Goal: Find specific page/section: Find specific page/section

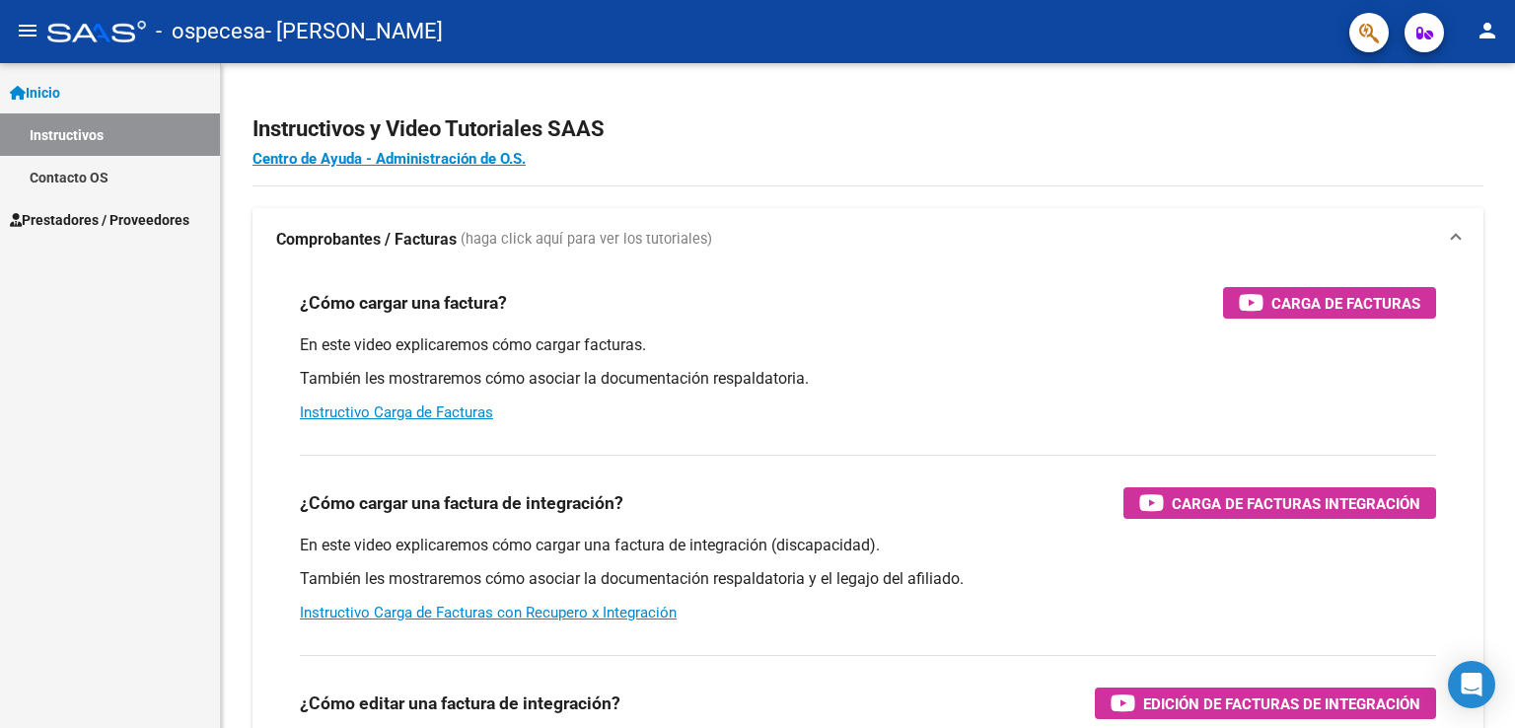
click at [83, 216] on span "Prestadores / Proveedores" at bounding box center [100, 220] width 180 height 22
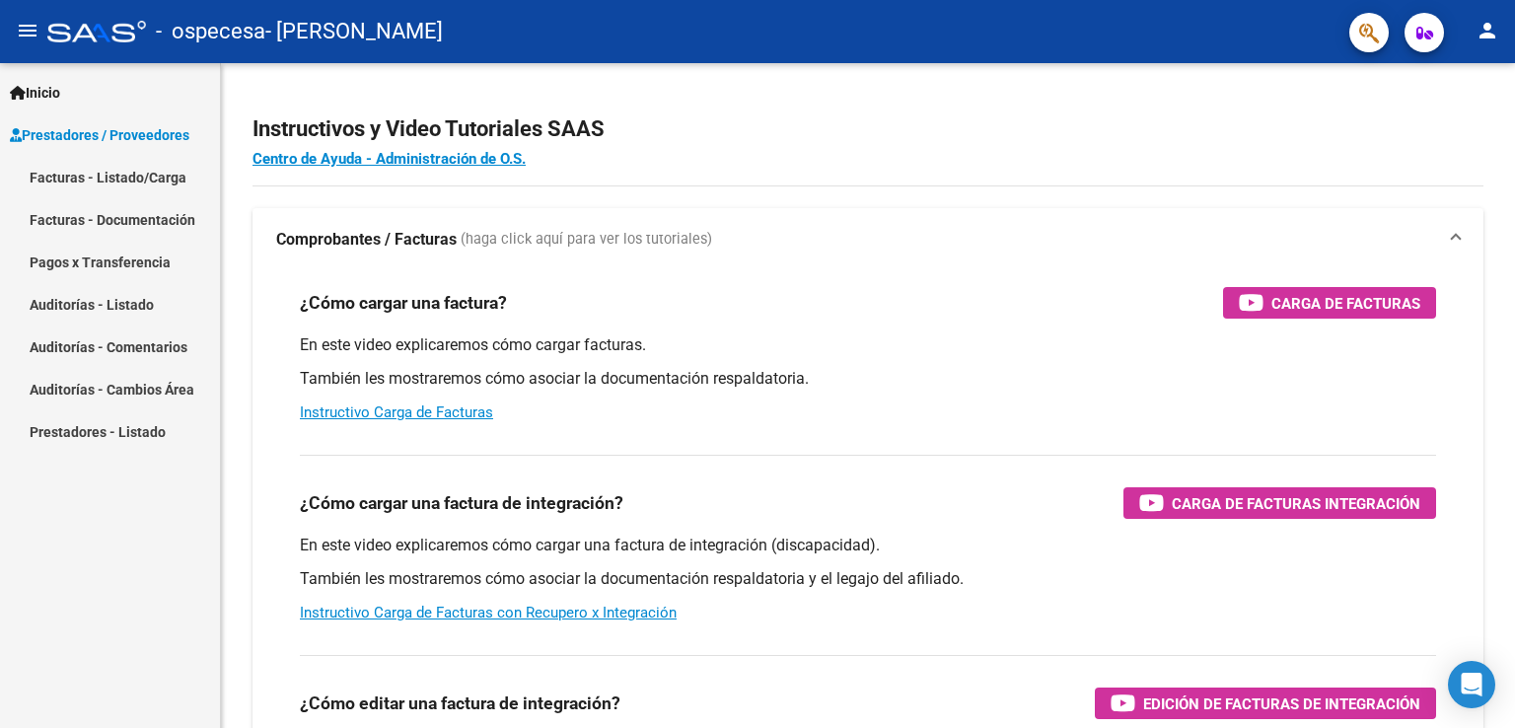
click at [136, 222] on link "Facturas - Documentación" at bounding box center [110, 219] width 220 height 42
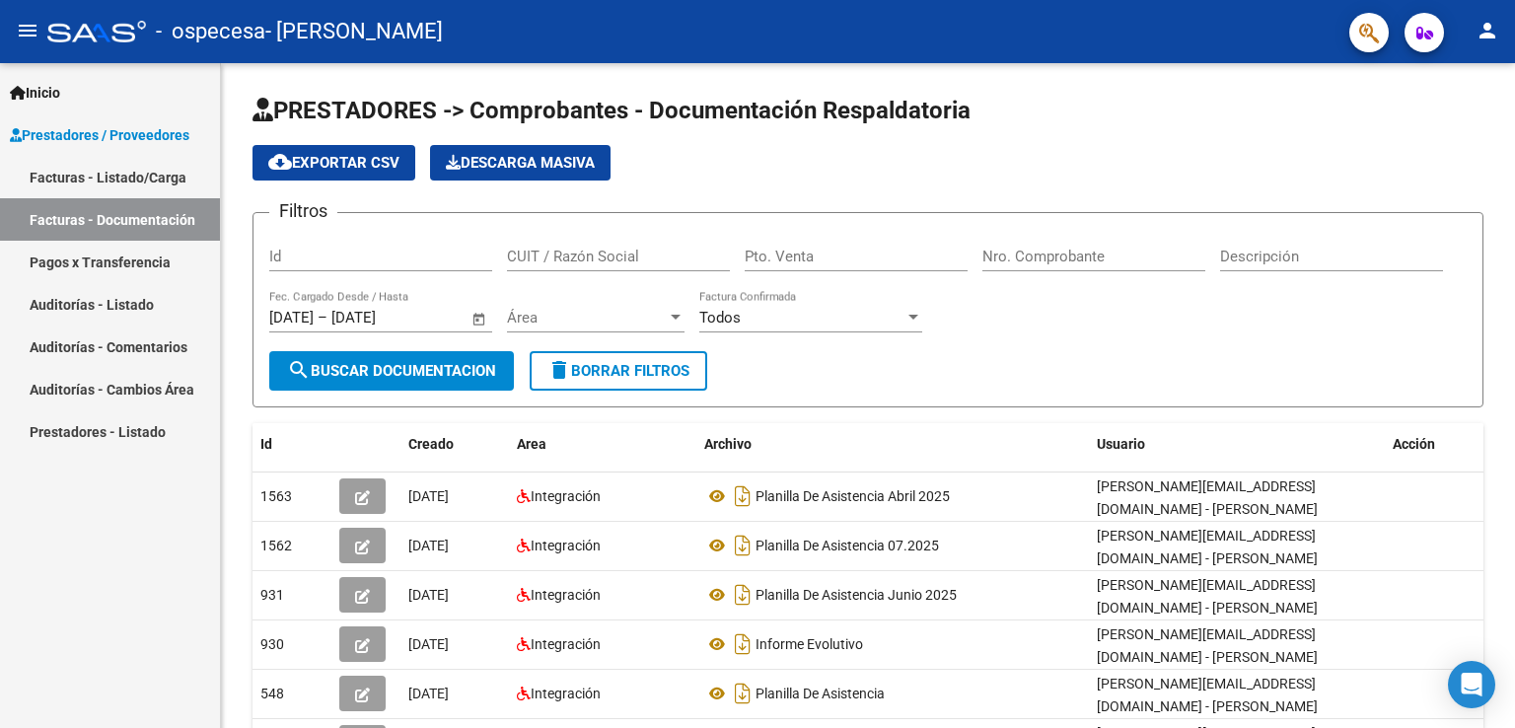
click at [134, 182] on link "Facturas - Listado/Carga" at bounding box center [110, 177] width 220 height 42
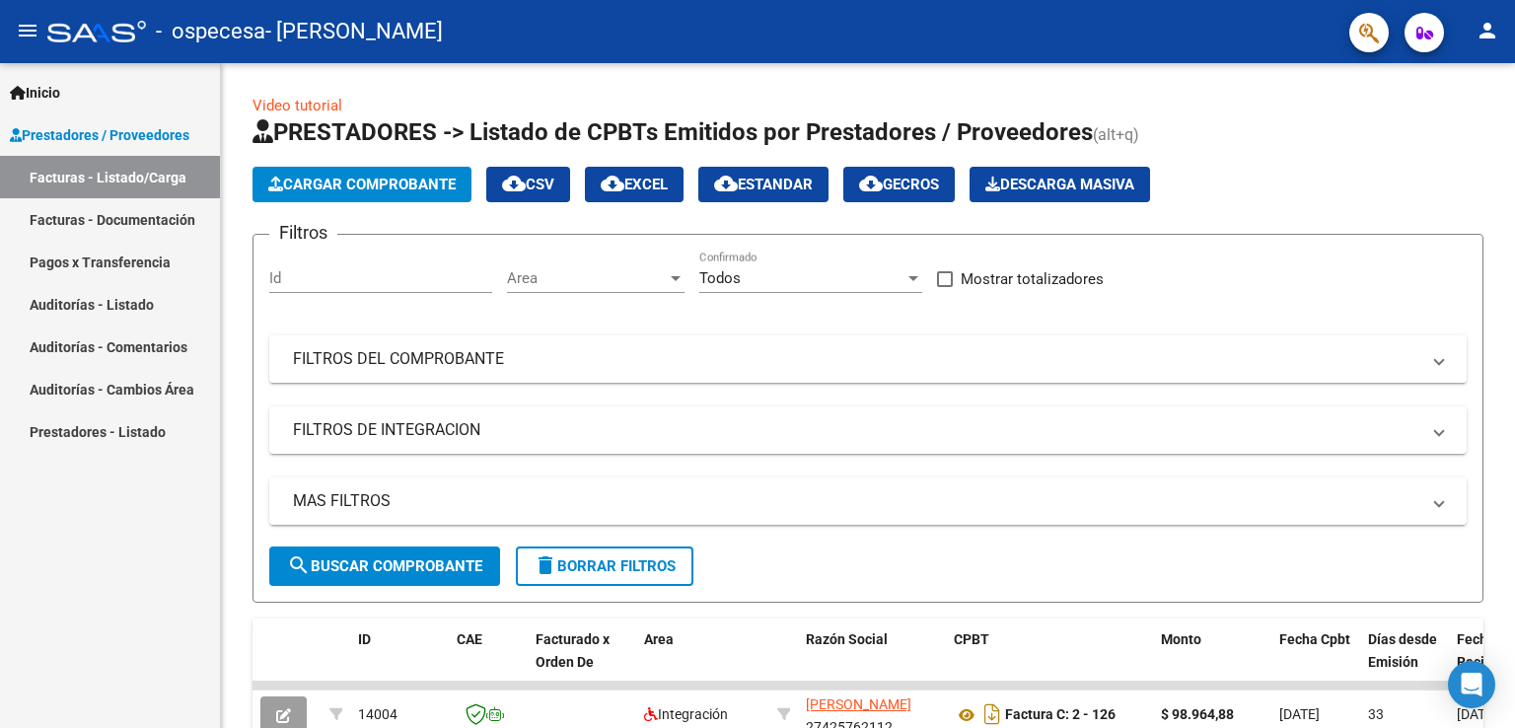
click at [134, 273] on link "Pagos x Transferencia" at bounding box center [110, 262] width 220 height 42
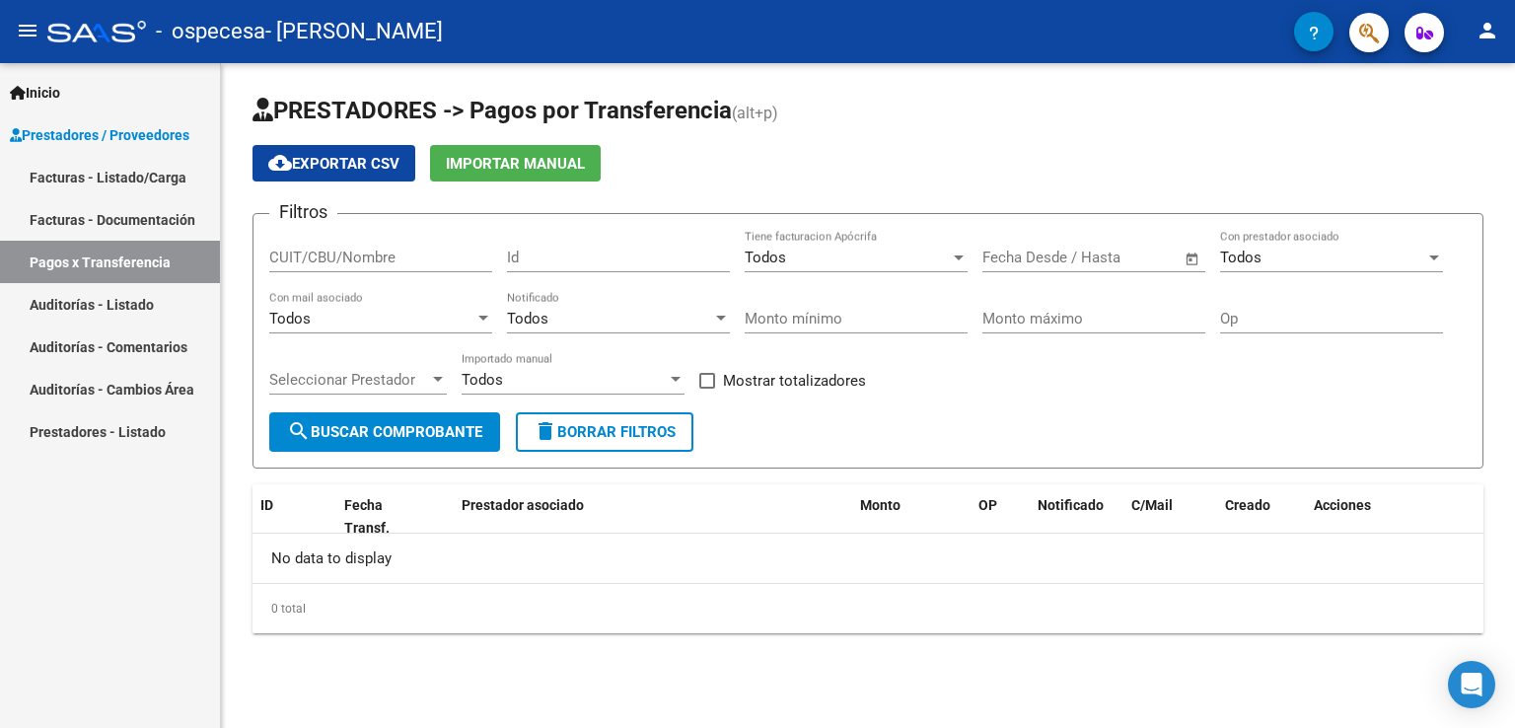
click at [130, 301] on link "Auditorías - Listado" at bounding box center [110, 304] width 220 height 42
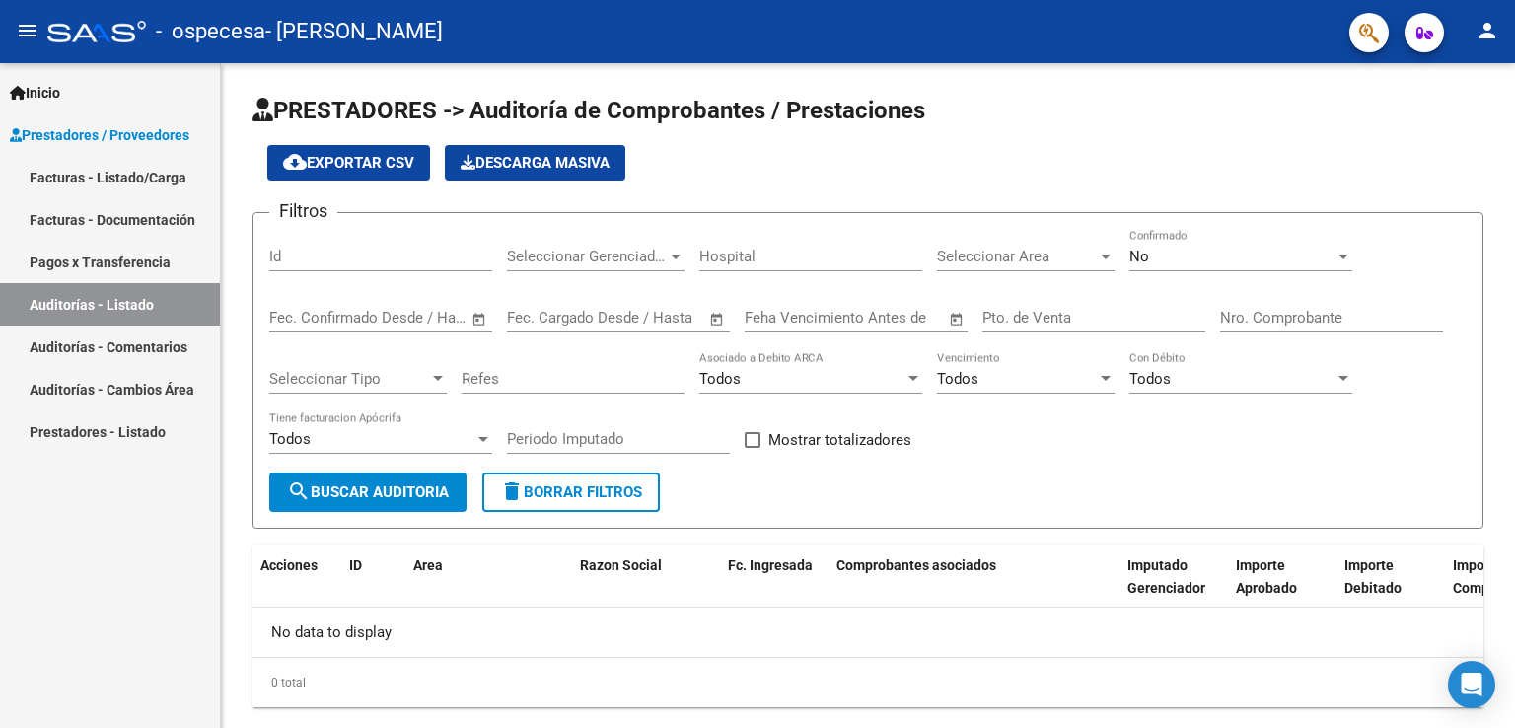
click at [134, 356] on link "Auditorías - Comentarios" at bounding box center [110, 346] width 220 height 42
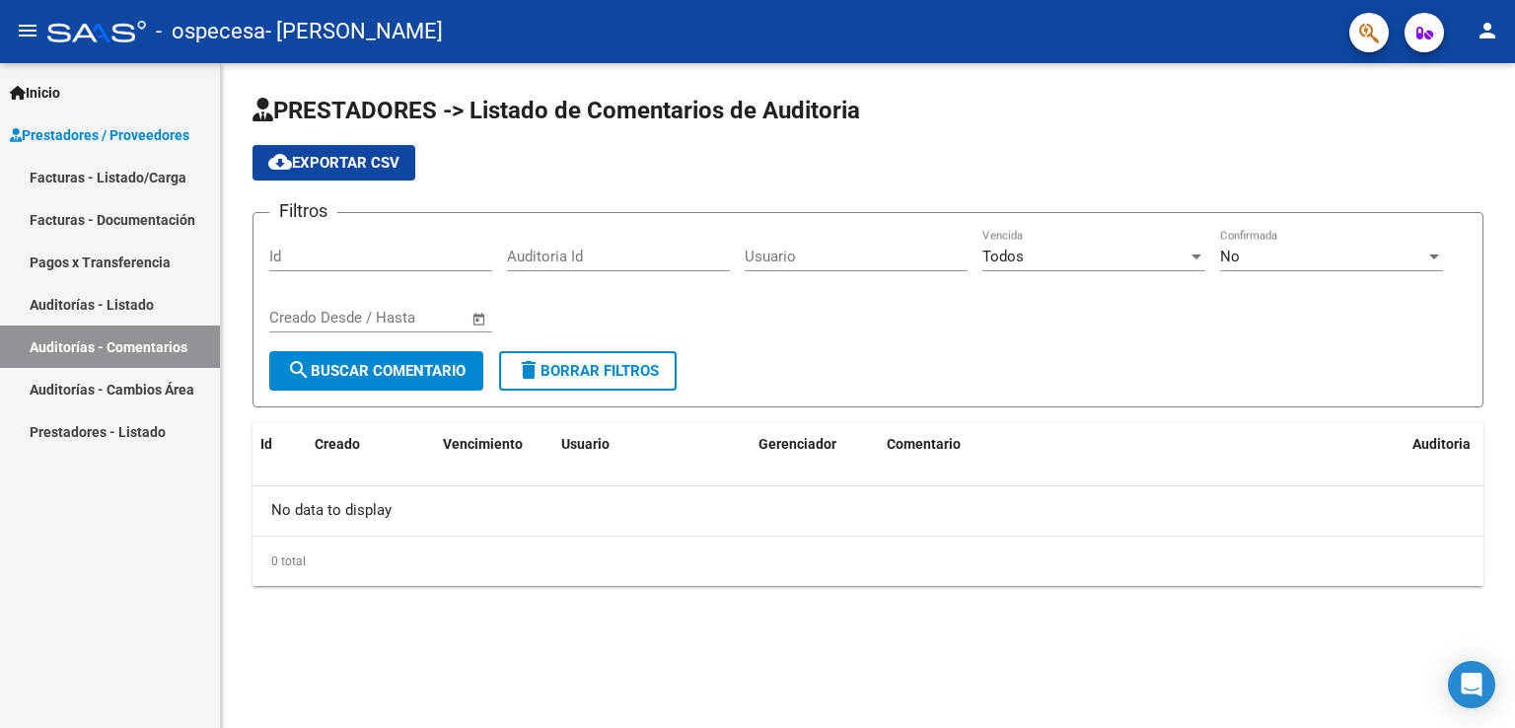
click at [138, 388] on link "Auditorías - Cambios Área" at bounding box center [110, 389] width 220 height 42
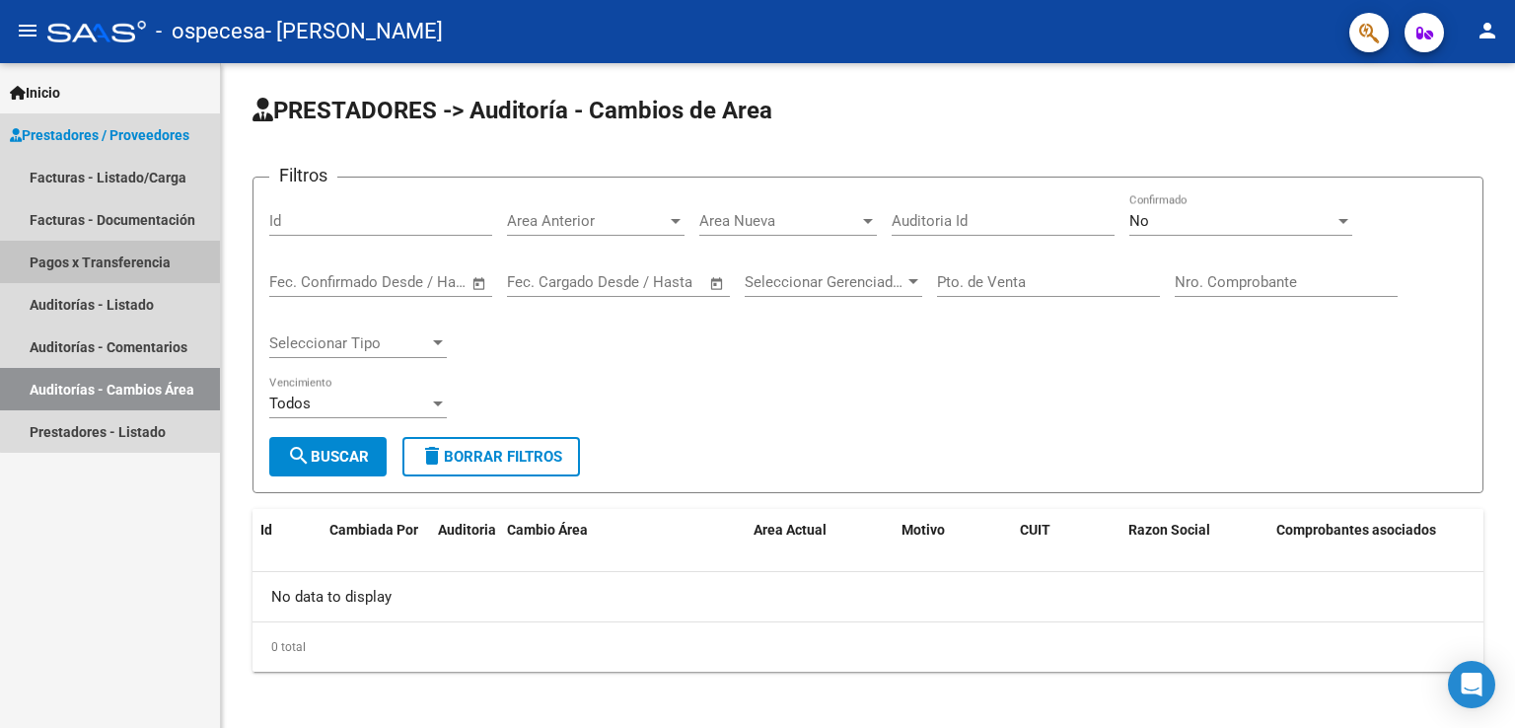
click at [134, 239] on mat-nav-list "Facturas - Listado/Carga Facturas - Documentación Pagos x Transferencia Auditor…" at bounding box center [110, 304] width 220 height 297
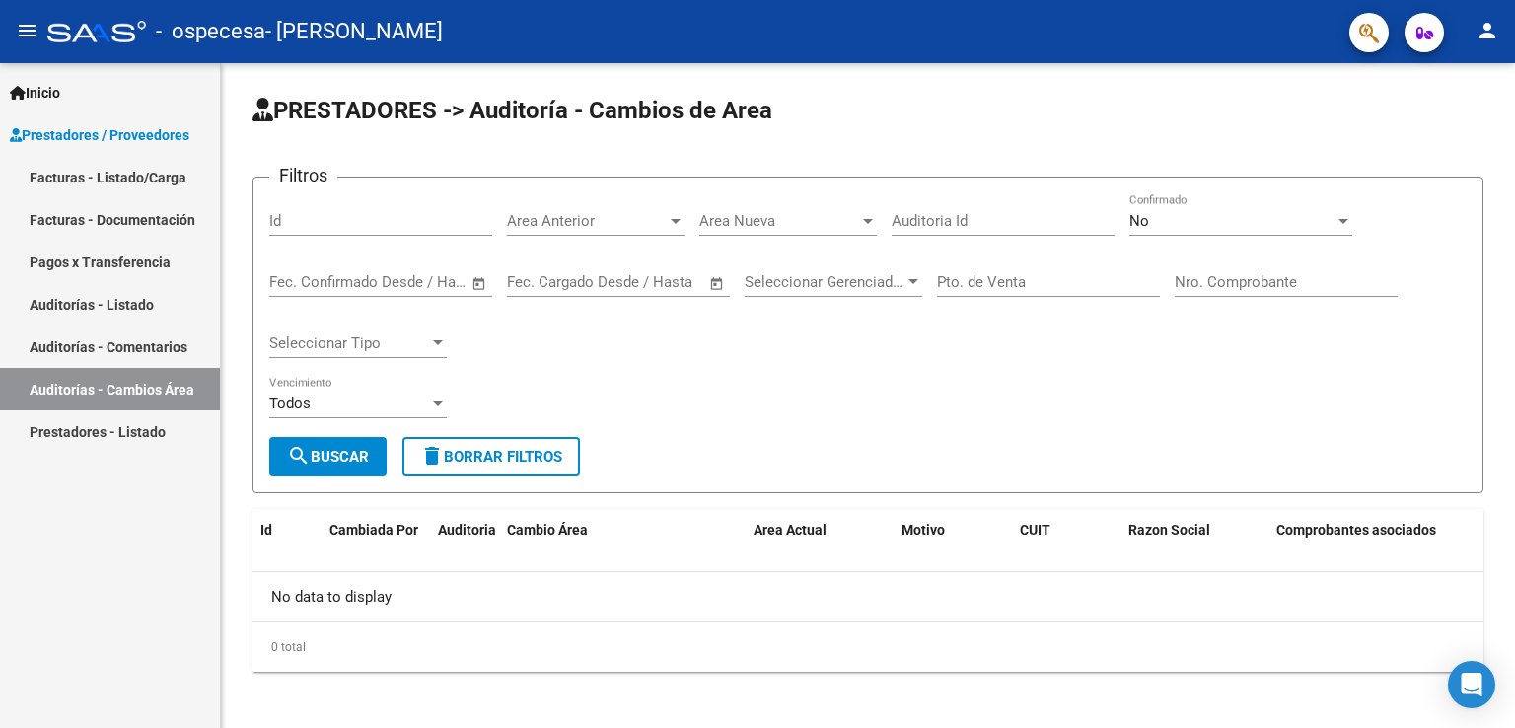
click at [135, 215] on link "Facturas - Documentación" at bounding box center [110, 219] width 220 height 42
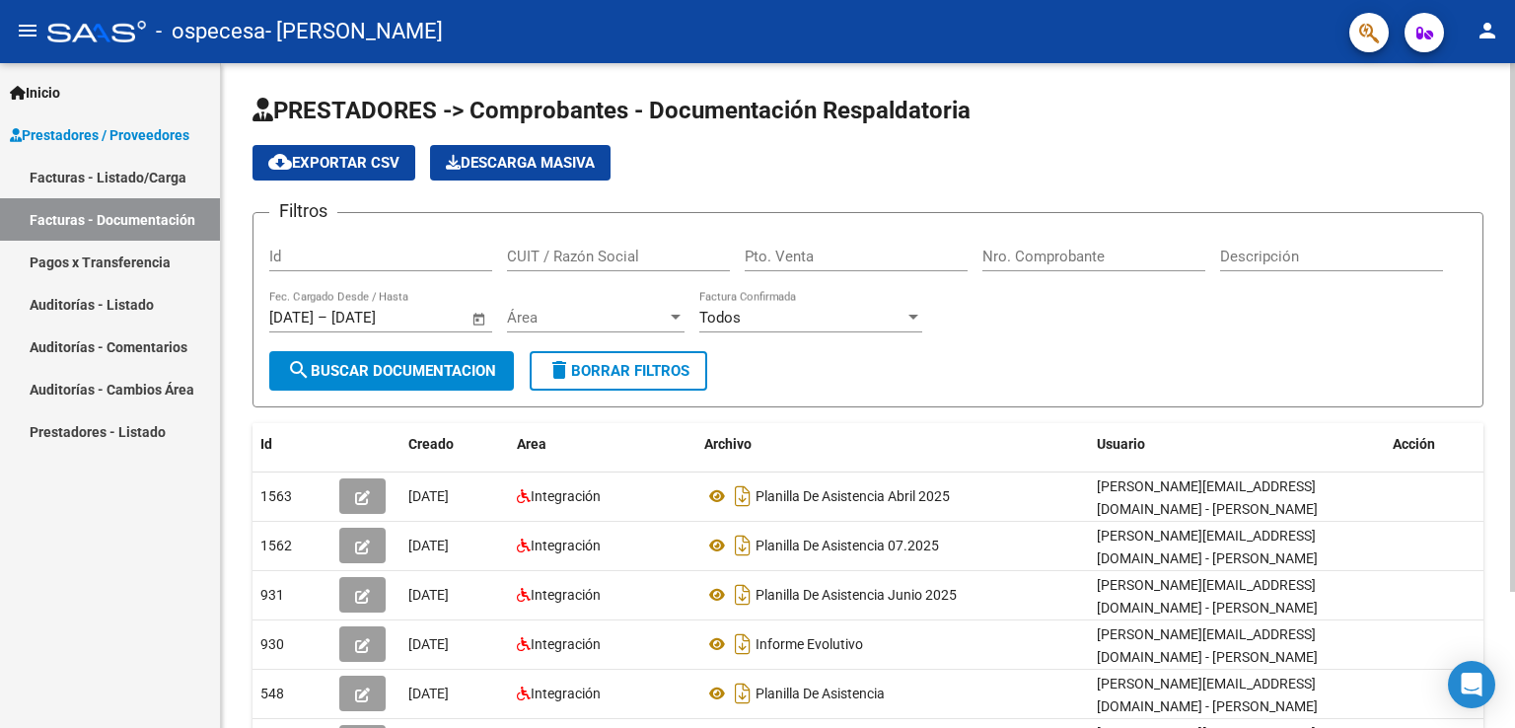
click at [234, 419] on div "PRESTADORES -> Comprobantes - Documentación Respaldatoria cloud_download Export…" at bounding box center [868, 500] width 1294 height 874
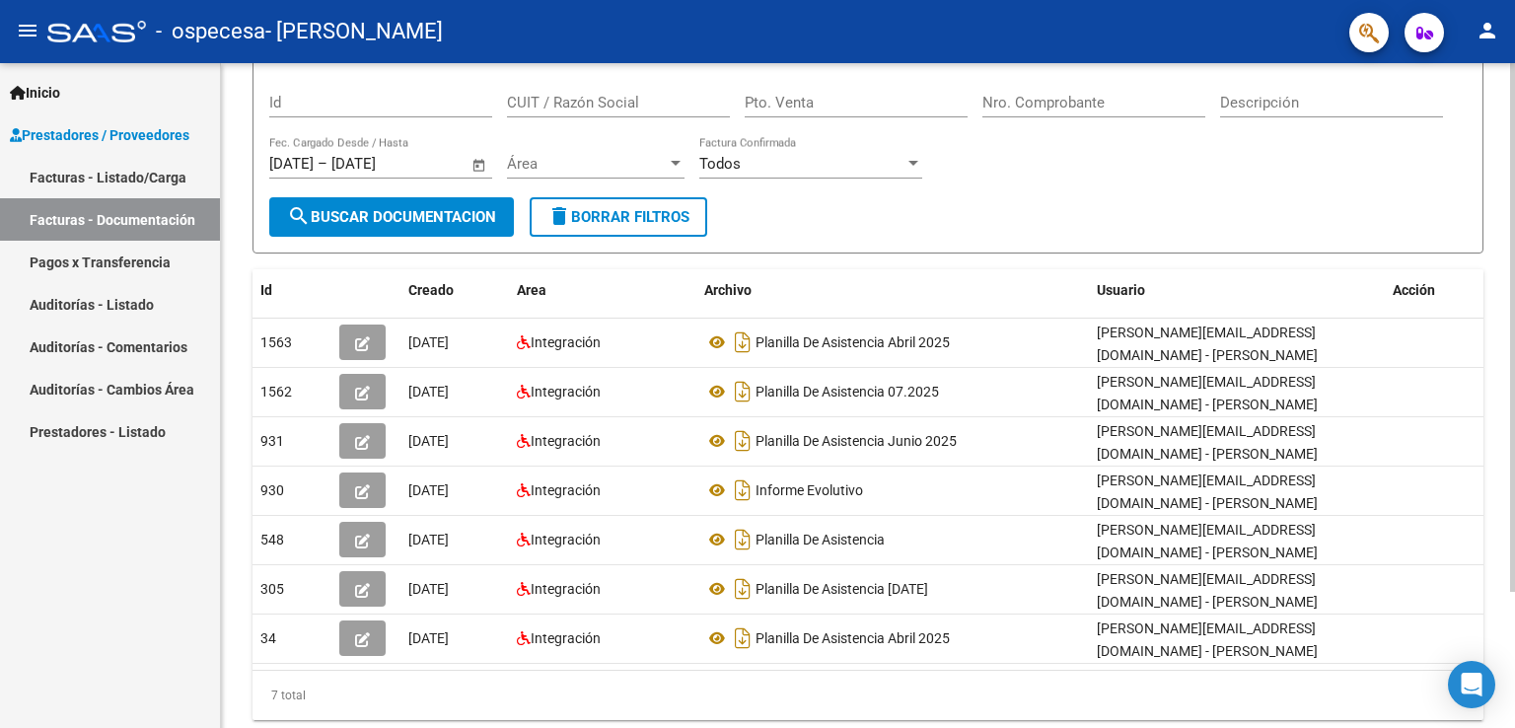
scroll to position [158, 0]
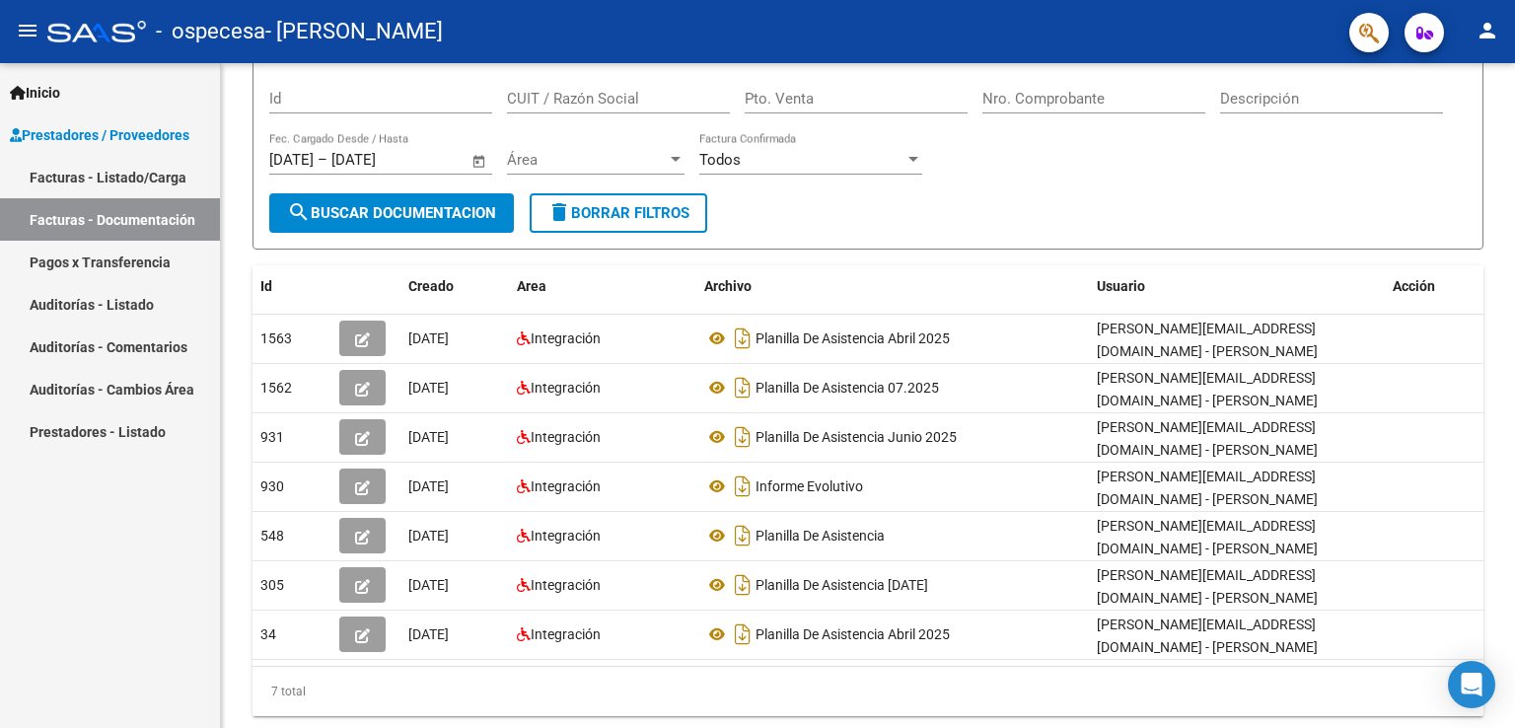
click at [126, 165] on link "Facturas - Listado/Carga" at bounding box center [110, 177] width 220 height 42
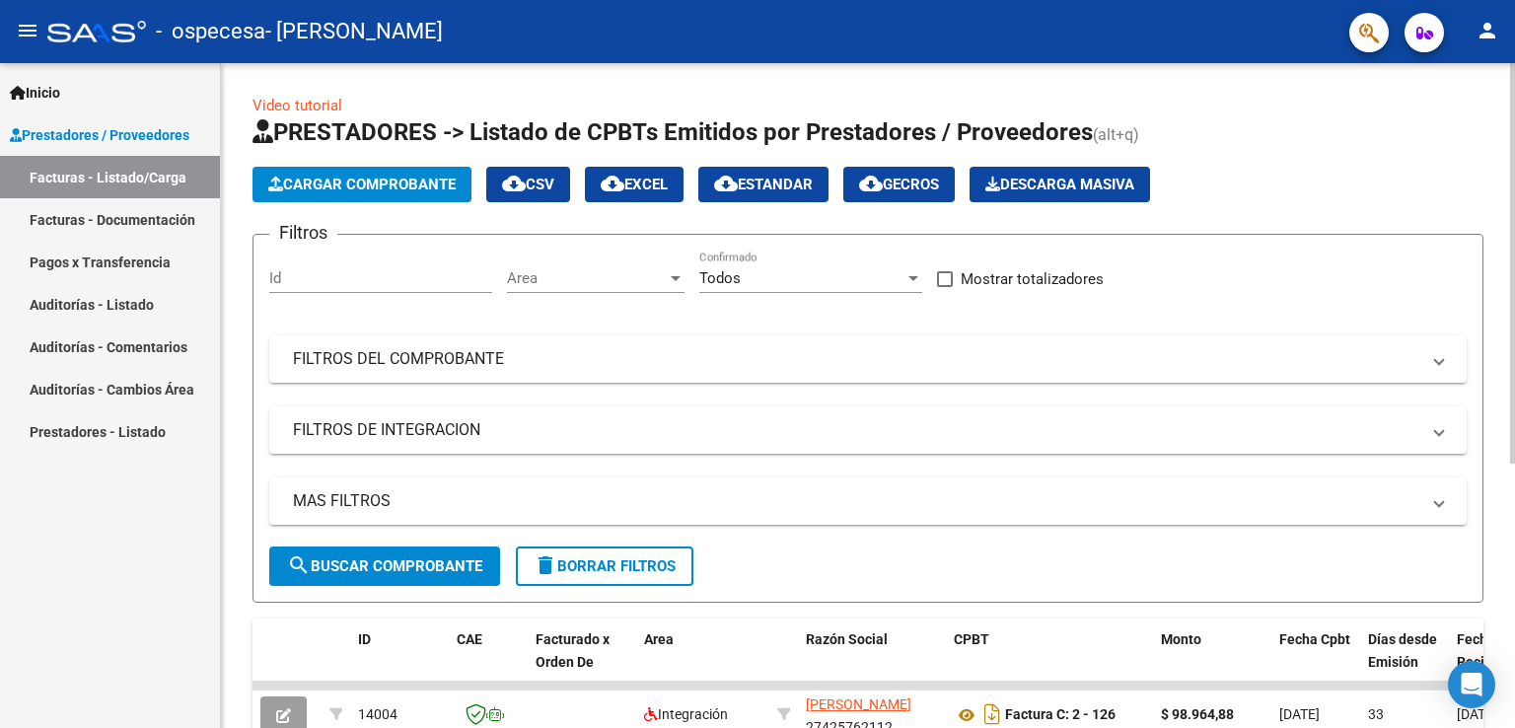
click at [248, 249] on div "Video tutorial PRESTADORES -> Listado de CPBTs Emitidos por Prestadores / Prove…" at bounding box center [868, 609] width 1294 height 1092
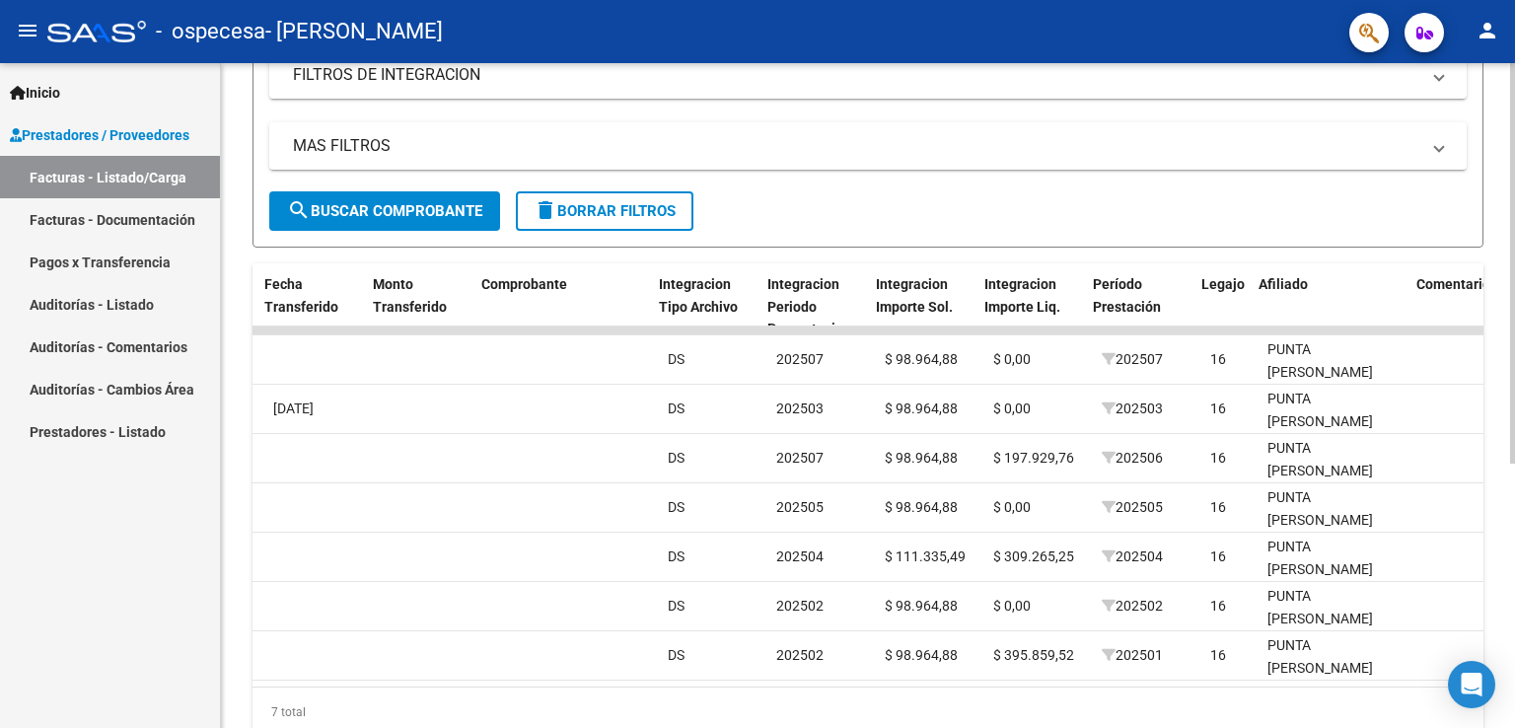
scroll to position [0, 1730]
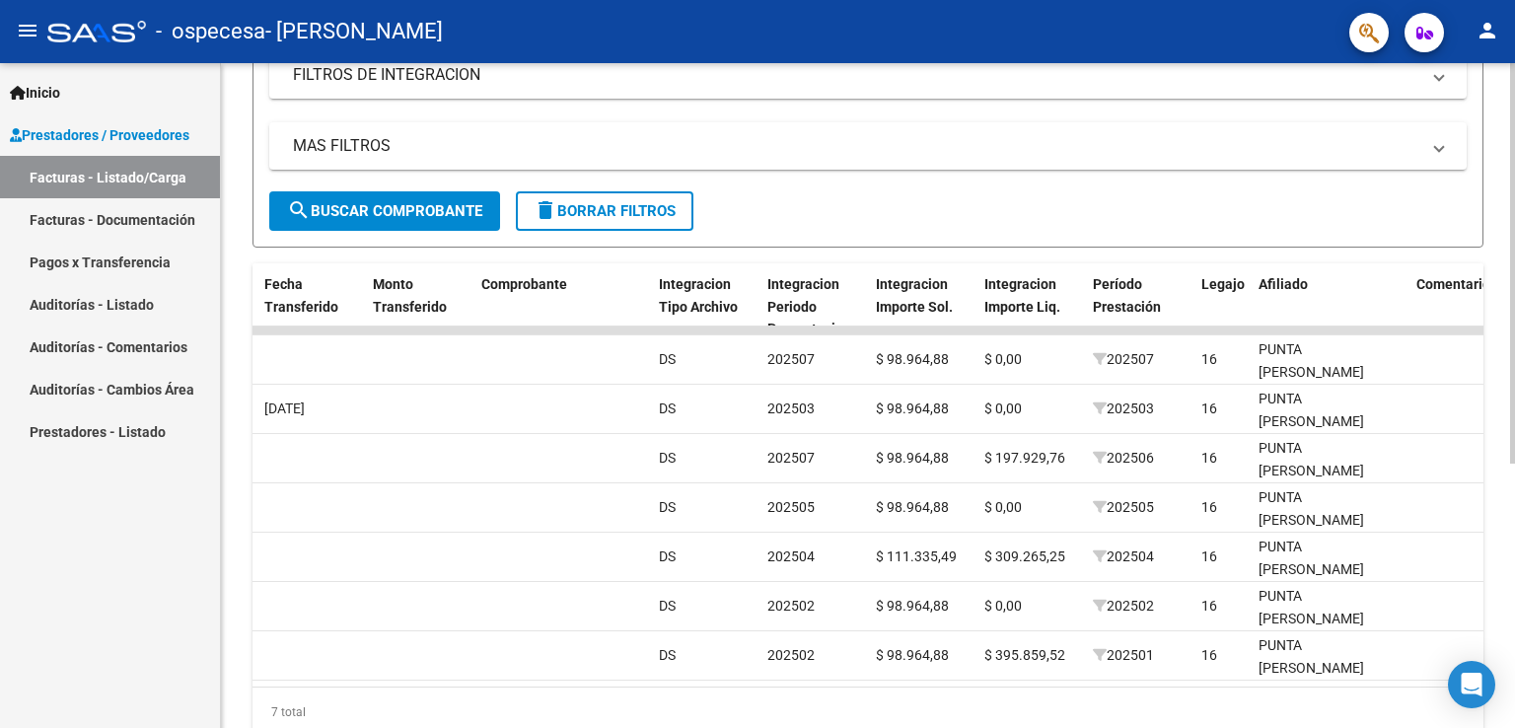
drag, startPoint x: 943, startPoint y: 682, endPoint x: 481, endPoint y: 707, distance: 462.3
click at [491, 706] on div "ID CAE Facturado x Orden De Area Razón Social CPBT Monto Fecha Cpbt Días desde …" at bounding box center [867, 499] width 1231 height 473
